Goal: Ask a question

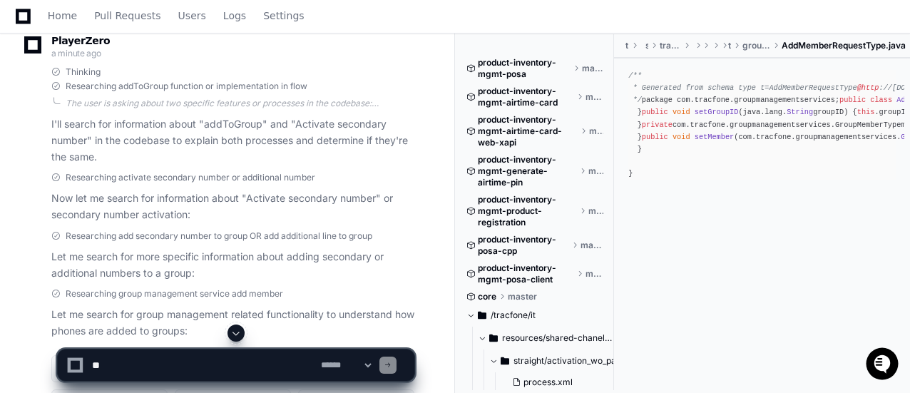
click at [160, 368] on textarea at bounding box center [203, 364] width 229 height 31
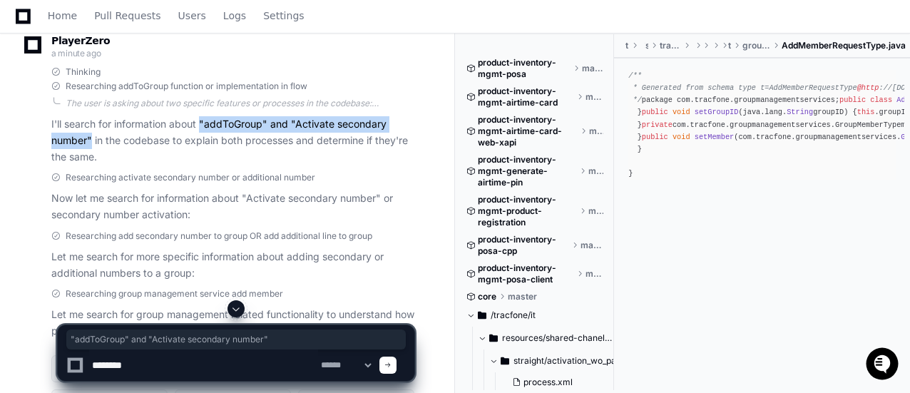
drag, startPoint x: 201, startPoint y: 122, endPoint x: 91, endPoint y: 136, distance: 110.8
click at [91, 136] on p "I'll search for information about "addToGroup" and "Activate secondary number" …" at bounding box center [232, 140] width 363 height 49
copy p ""addToGroup" and "Activate secondary number""
click at [179, 364] on textarea at bounding box center [203, 364] width 229 height 31
paste textarea "**********"
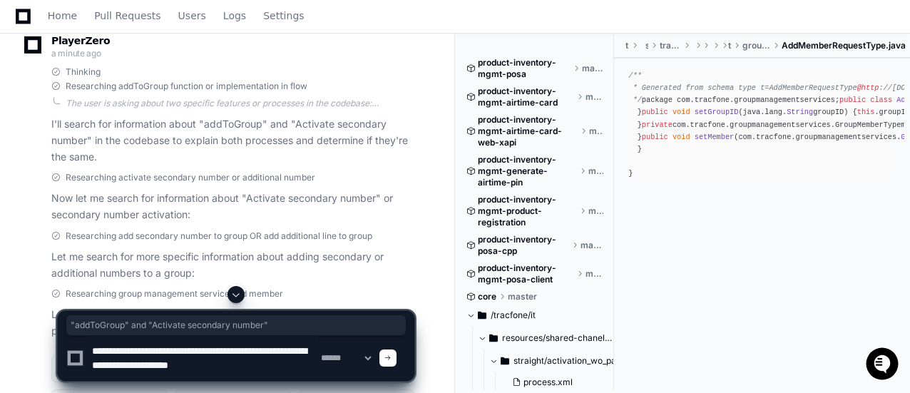
scroll to position [4, 0]
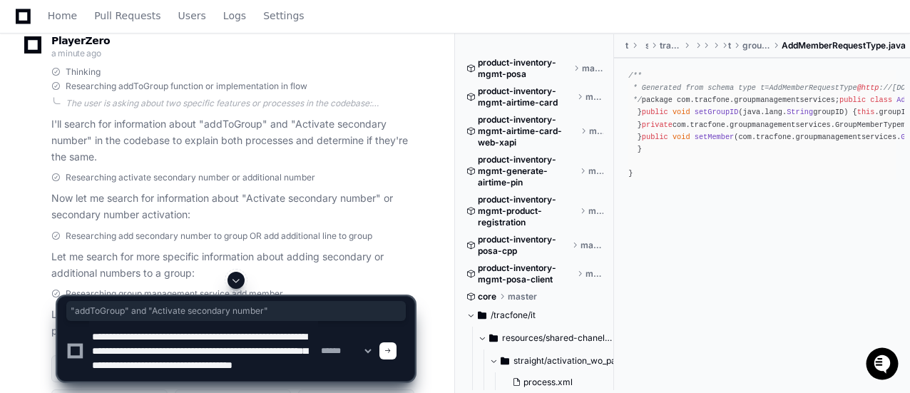
type textarea "**********"
click at [392, 349] on span at bounding box center [387, 350] width 7 height 7
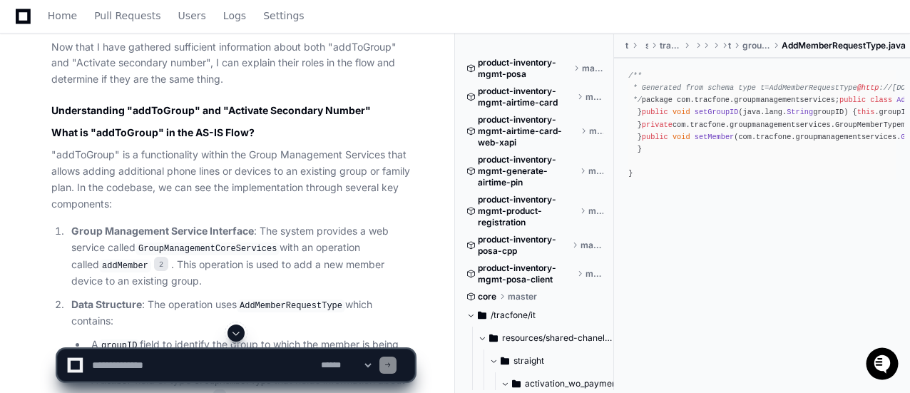
scroll to position [1138, 0]
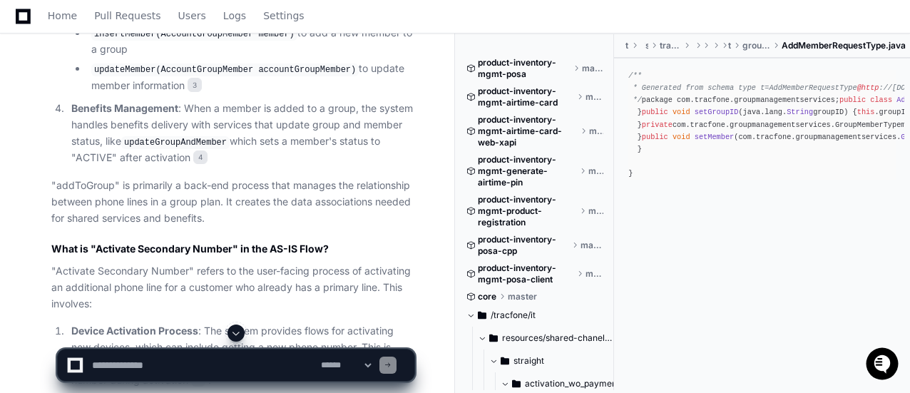
click at [237, 336] on span at bounding box center [235, 332] width 11 height 11
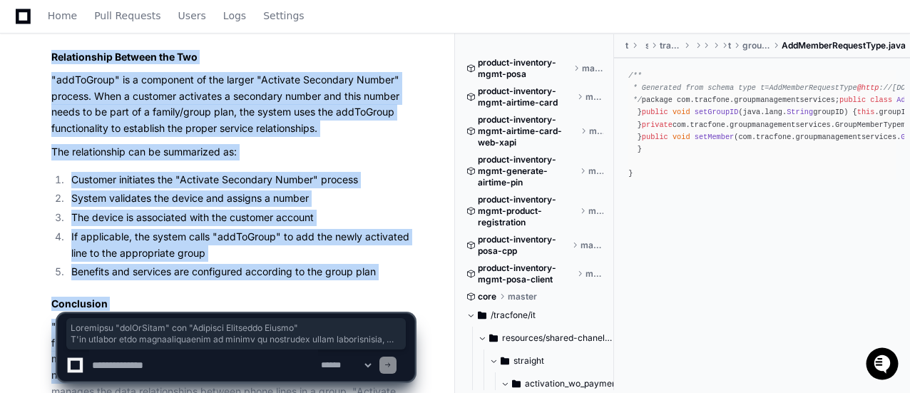
scroll to position [5997, 0]
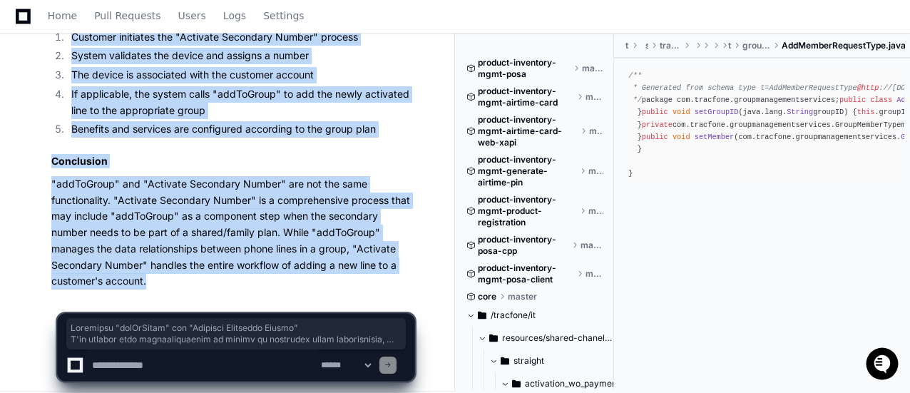
drag, startPoint x: 53, startPoint y: 126, endPoint x: 256, endPoint y: 282, distance: 255.8
copy div "Comparing "addToGroup" and "Activate Secondary Number" I'll analyze both functi…"
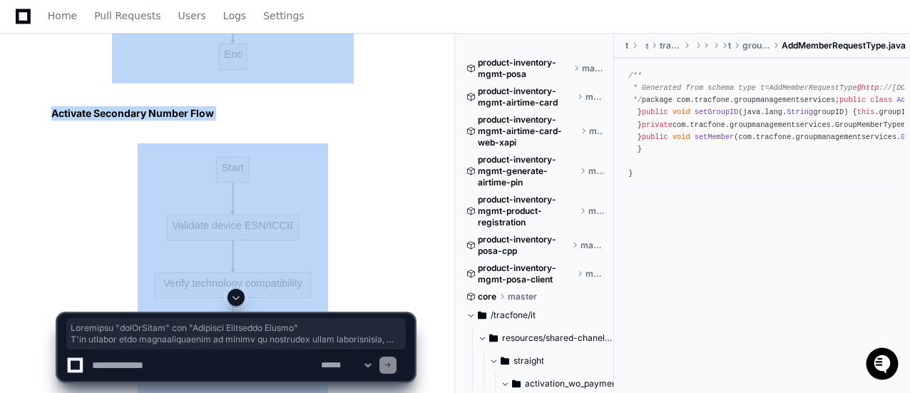
scroll to position [4571, 0]
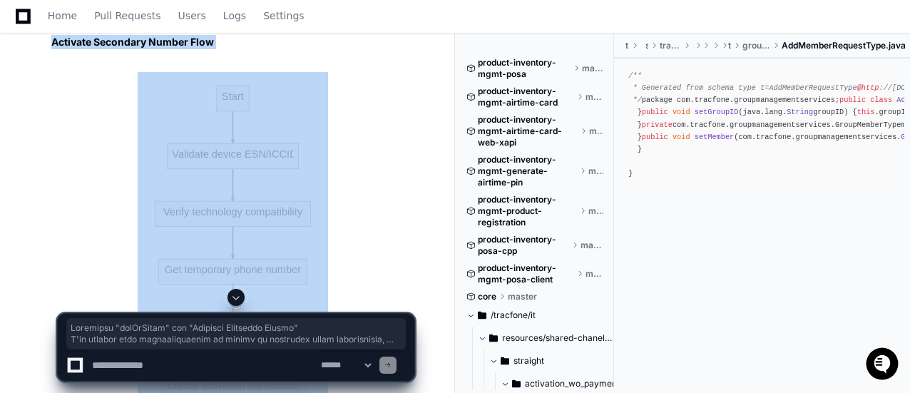
click at [357, 201] on article "Activate Secondary Number "Activate Secondary Number" is a comprehensive custom…" at bounding box center [232, 193] width 363 height 3045
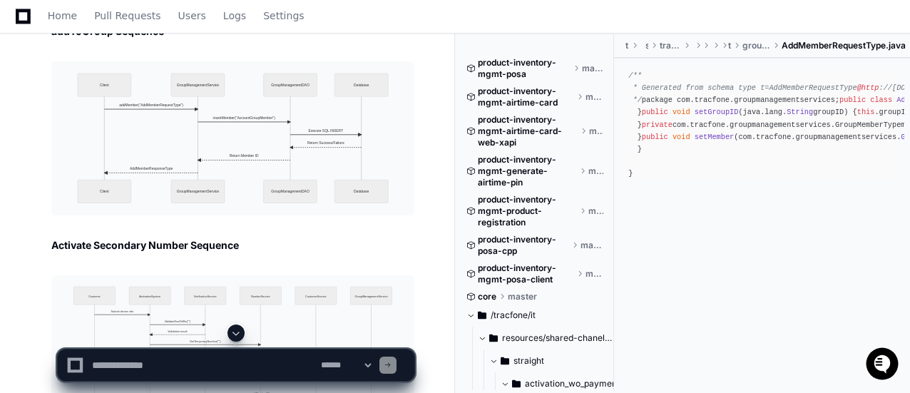
scroll to position [5569, 0]
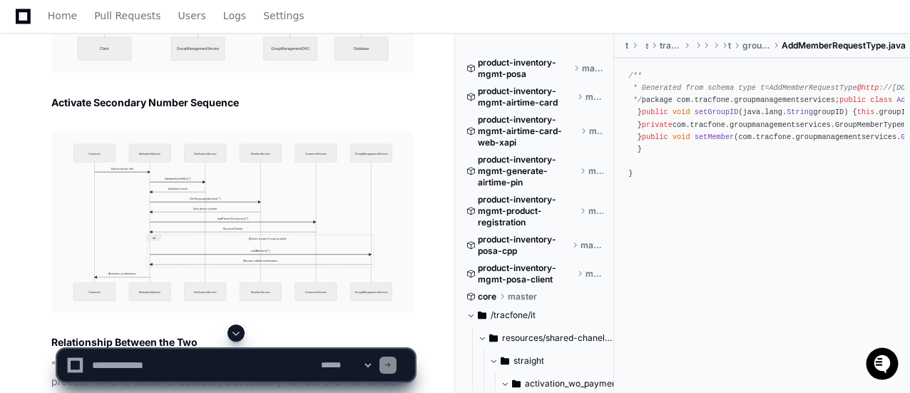
click at [174, 369] on textarea at bounding box center [203, 364] width 229 height 31
type textarea "**********"
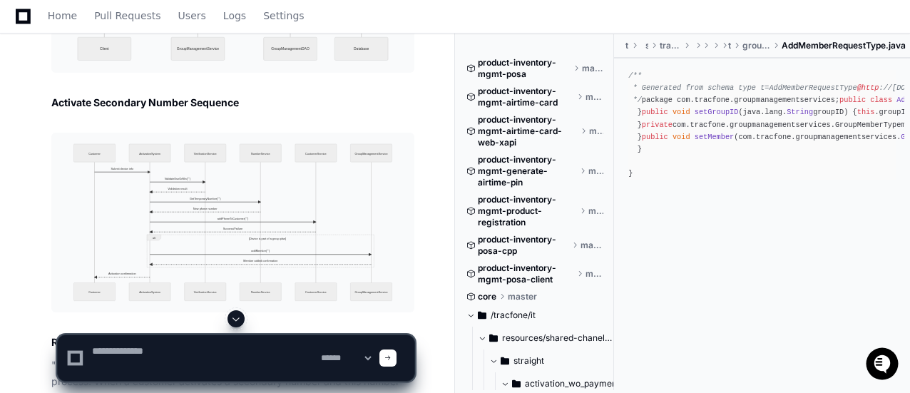
scroll to position [0, 0]
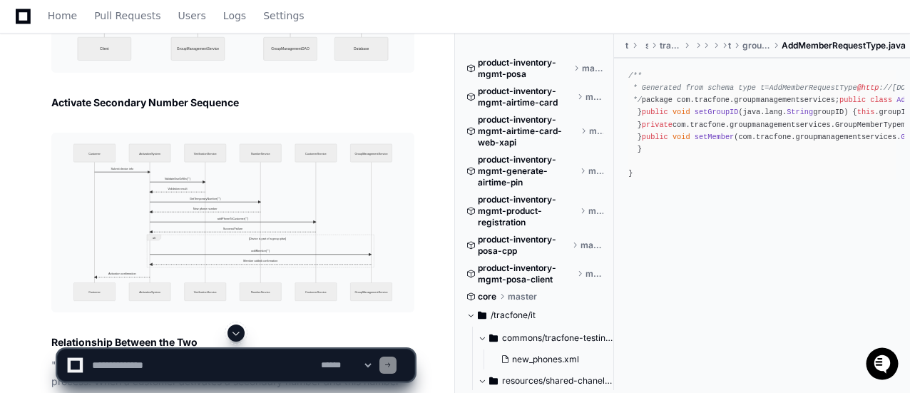
click at [151, 362] on textarea at bounding box center [203, 364] width 229 height 31
paste textarea "**********"
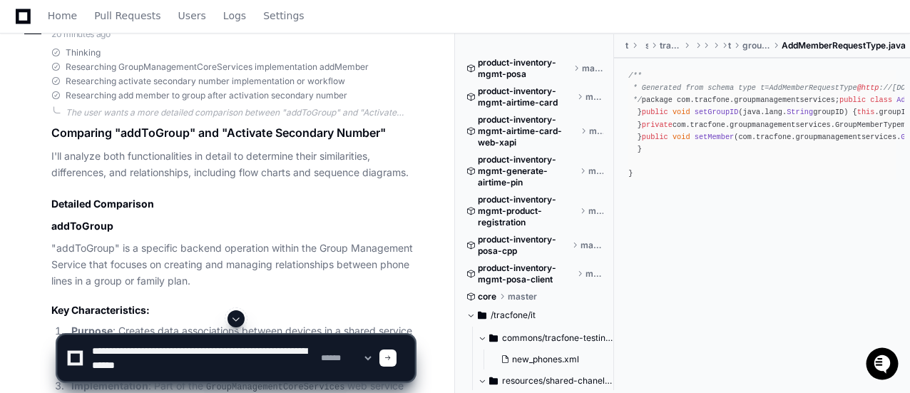
scroll to position [2645, 0]
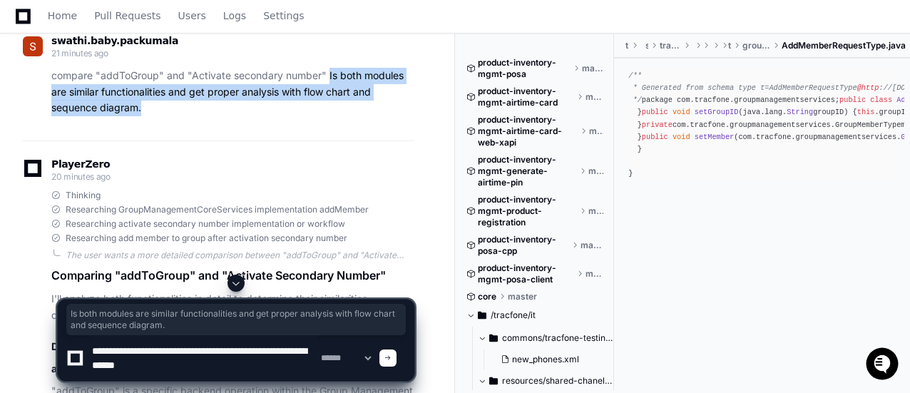
drag, startPoint x: 327, startPoint y: 66, endPoint x: 394, endPoint y: 107, distance: 77.8
click at [394, 107] on p "compare "addToGroup" and "Activate secondary number" Is both modules are simila…" at bounding box center [232, 92] width 363 height 49
copy p "Is both modules are similar functionalities and get proper analysis with flow c…"
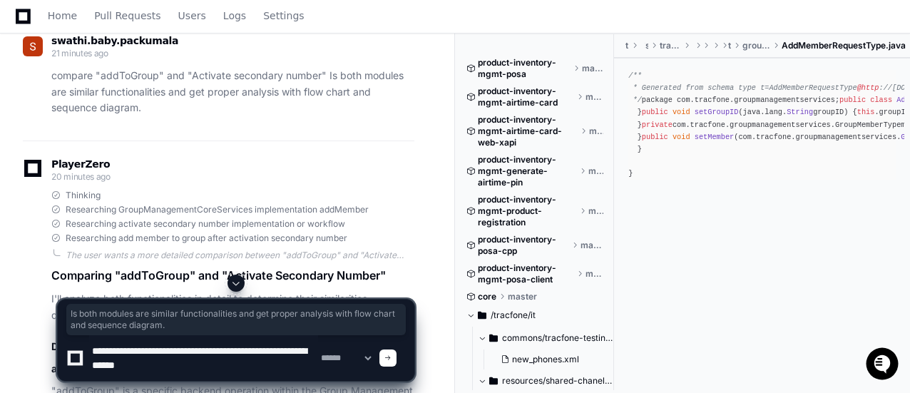
click at [220, 372] on textarea at bounding box center [203, 358] width 229 height 46
paste textarea "**********"
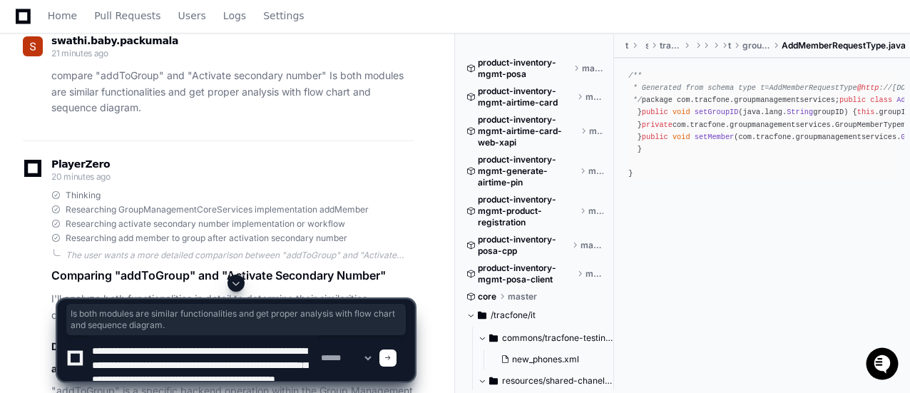
scroll to position [19, 0]
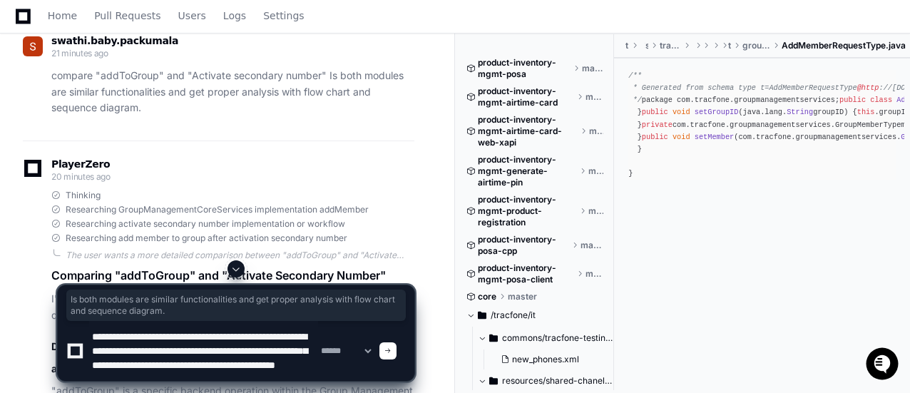
click at [275, 332] on textarea at bounding box center [203, 351] width 229 height 60
click at [138, 351] on textarea at bounding box center [203, 351] width 229 height 60
type textarea "**********"
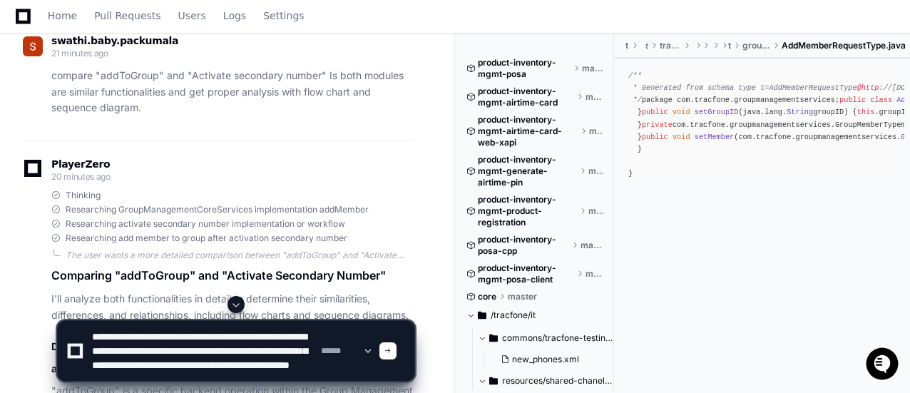
click at [392, 354] on span at bounding box center [387, 350] width 7 height 7
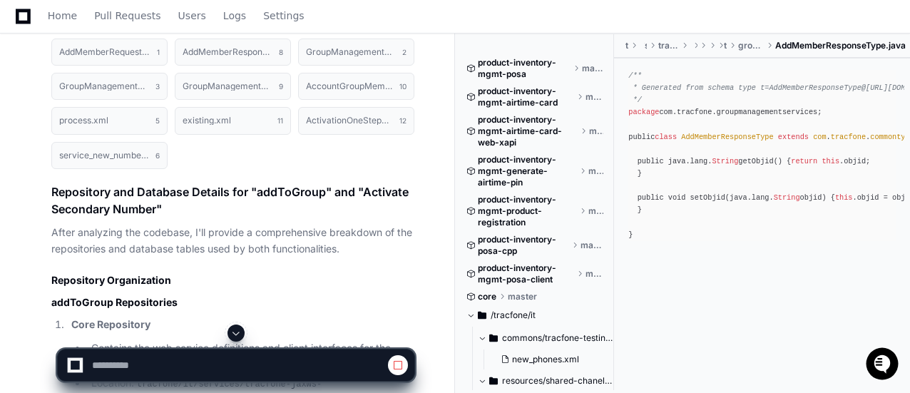
scroll to position [6782, 0]
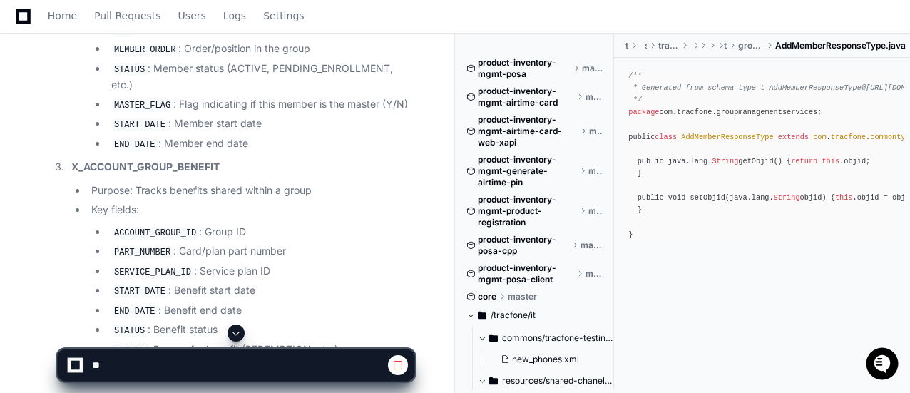
scroll to position [8279, 0]
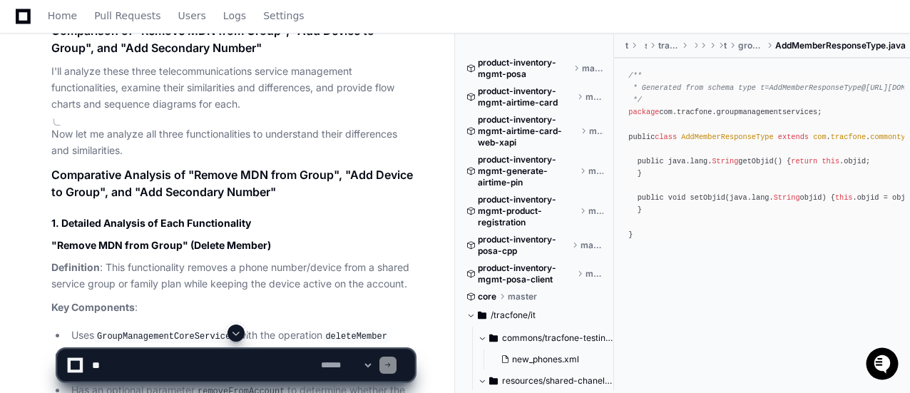
scroll to position [10134, 0]
